Goal: Task Accomplishment & Management: Manage account settings

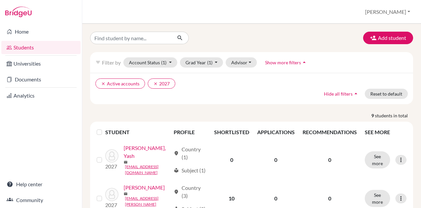
click at [27, 46] on link "Students" at bounding box center [40, 47] width 79 height 13
click at [154, 83] on icon "clear" at bounding box center [155, 83] width 5 height 5
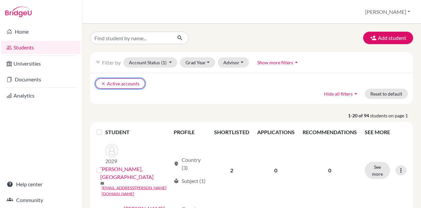
click at [98, 84] on button "clear Active accounts" at bounding box center [120, 83] width 50 height 10
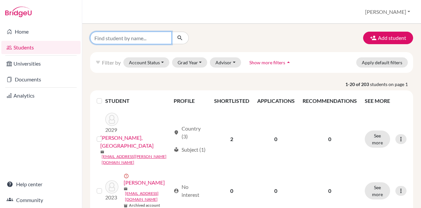
click at [129, 40] on input "Find student by name..." at bounding box center [131, 38] width 82 height 12
type input "demo"
click button "submit" at bounding box center [179, 38] width 17 height 12
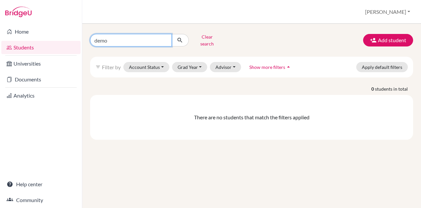
click at [163, 37] on input "demo" at bounding box center [131, 40] width 82 height 12
click at [258, 41] on div "Clear search Add student" at bounding box center [251, 40] width 333 height 17
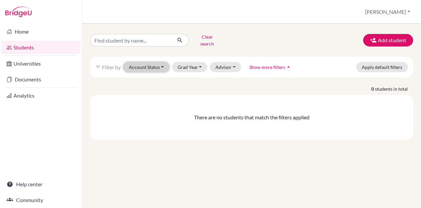
click at [156, 62] on button "Account Status" at bounding box center [146, 67] width 46 height 10
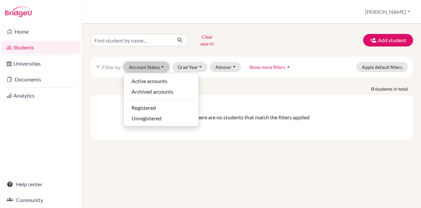
click at [156, 62] on button "Account Status" at bounding box center [146, 67] width 46 height 10
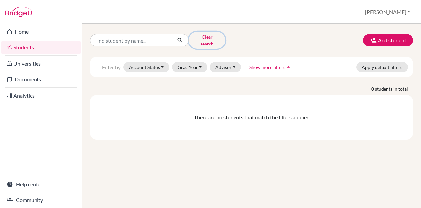
click at [201, 38] on button "Clear search" at bounding box center [207, 40] width 37 height 17
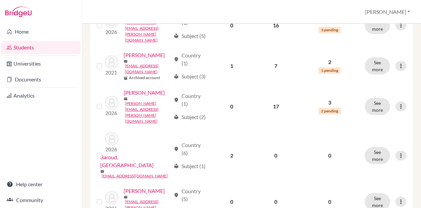
scroll to position [439, 0]
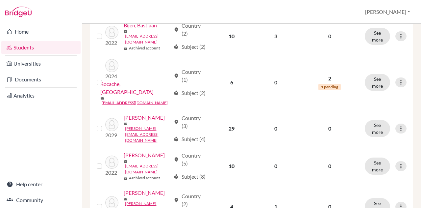
click at [200, 135] on div "local_library Subject (4)" at bounding box center [190, 139] width 32 height 8
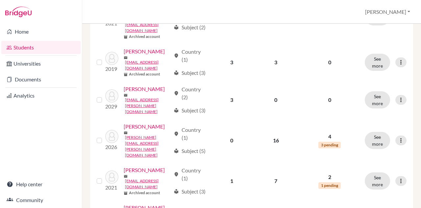
scroll to position [0, 0]
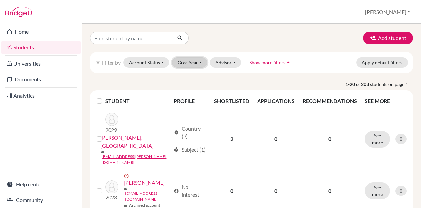
click at [192, 62] on button "Grad Year" at bounding box center [190, 62] width 36 height 10
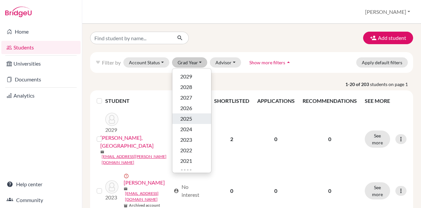
click at [186, 118] on span "2025" at bounding box center [186, 118] width 12 height 8
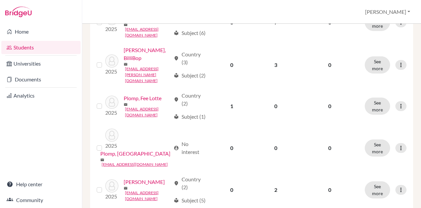
scroll to position [776, 0]
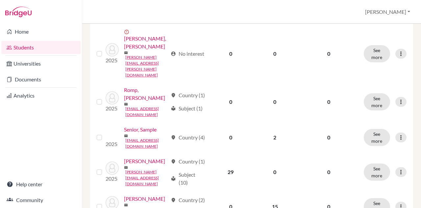
scroll to position [158, 0]
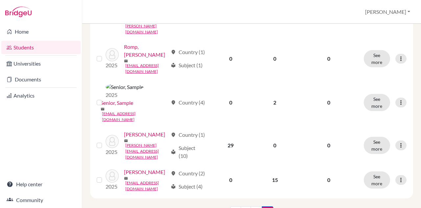
click at [127, 107] on link "Senior, Sample" at bounding box center [117, 103] width 33 height 8
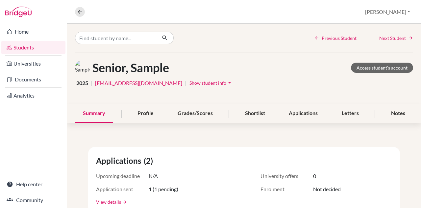
click at [140, 111] on div "Profile" at bounding box center [146, 113] width 32 height 19
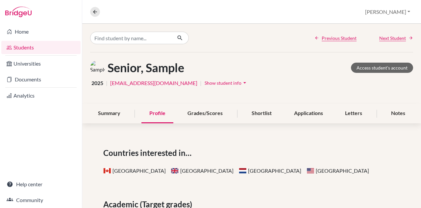
click at [222, 84] on span "Show student info" at bounding box center [223, 83] width 37 height 6
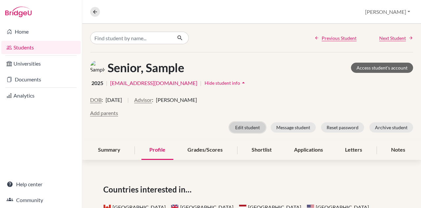
click at [243, 125] on button "Edit student" at bounding box center [248, 127] width 36 height 10
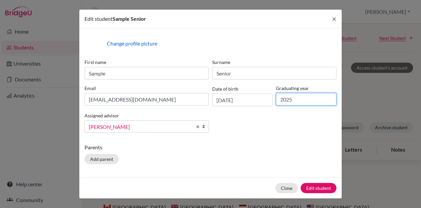
click at [296, 99] on input "2025" at bounding box center [306, 99] width 61 height 12
type input "2027"
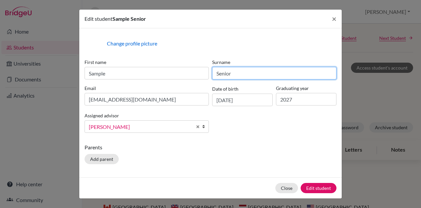
click at [245, 74] on input "Senior" at bounding box center [274, 73] width 124 height 12
type input "Student"
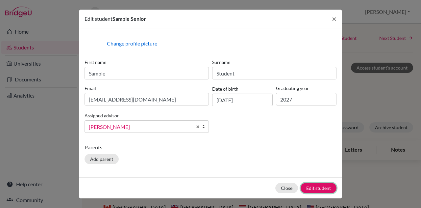
click at [326, 183] on button "Edit student" at bounding box center [319, 188] width 36 height 10
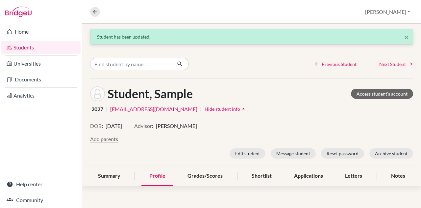
click at [33, 49] on link "Students" at bounding box center [40, 47] width 79 height 13
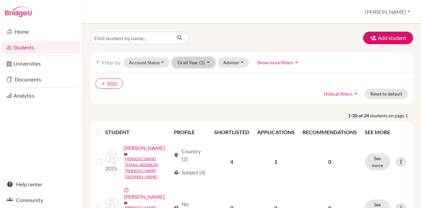
click at [202, 62] on span "(1)" at bounding box center [201, 63] width 5 height 6
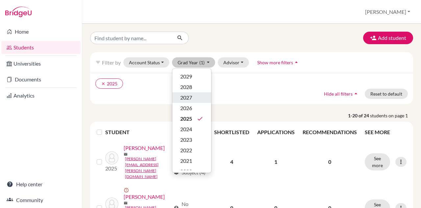
click at [191, 97] on span "2027" at bounding box center [186, 97] width 12 height 8
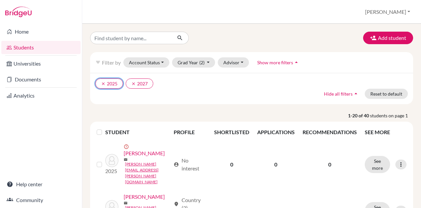
click at [103, 83] on icon "clear" at bounding box center [103, 83] width 5 height 5
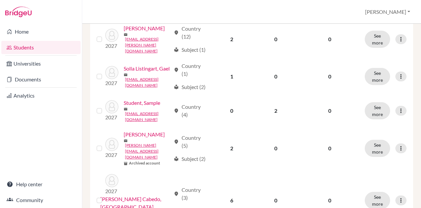
scroll to position [635, 0]
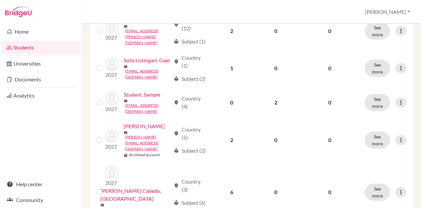
click at [124, 98] on link "Student, Sample" at bounding box center [142, 94] width 37 height 8
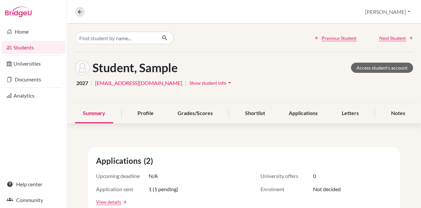
click at [137, 116] on div "Profile" at bounding box center [146, 113] width 32 height 19
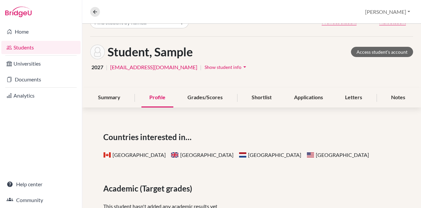
scroll to position [32, 0]
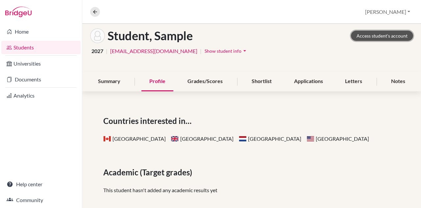
click at [371, 33] on link "Access student's account" at bounding box center [382, 36] width 62 height 10
